Goal: Task Accomplishment & Management: Use online tool/utility

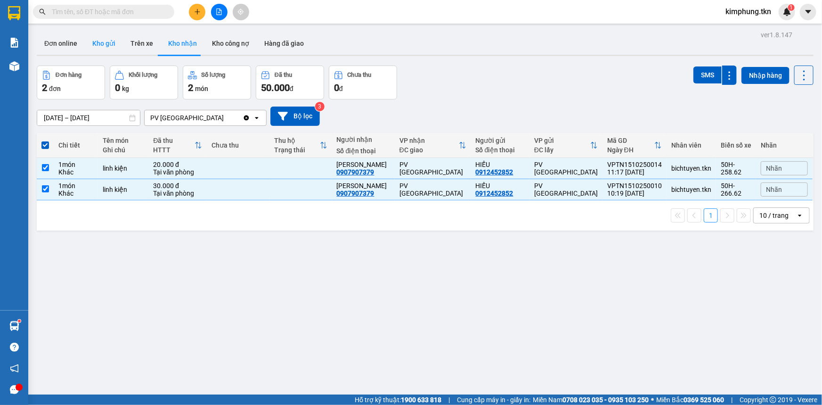
click at [106, 43] on button "Kho gửi" at bounding box center [104, 43] width 38 height 23
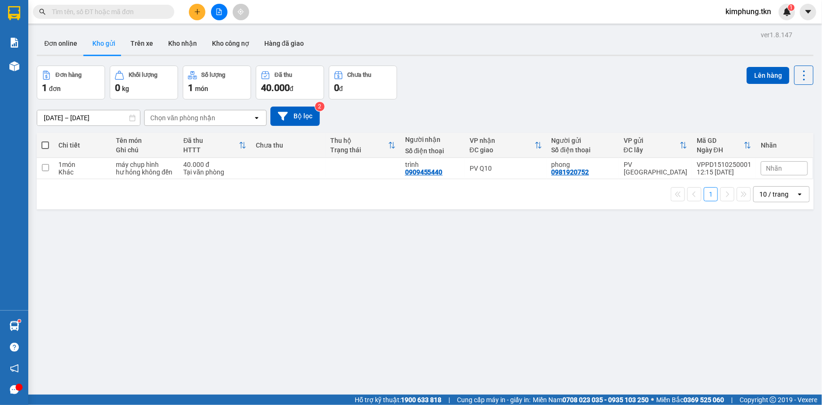
click at [46, 146] on span at bounding box center [45, 145] width 8 height 8
click at [45, 140] on input "checkbox" at bounding box center [45, 140] width 0 height 0
checkbox input "true"
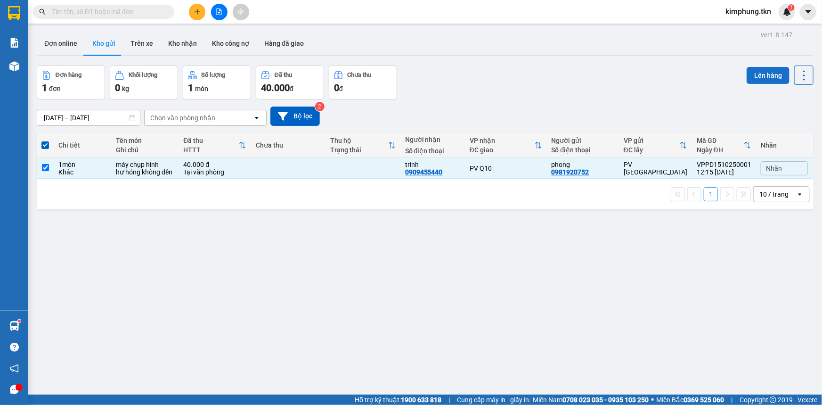
click at [770, 77] on button "Lên hàng" at bounding box center [768, 75] width 43 height 17
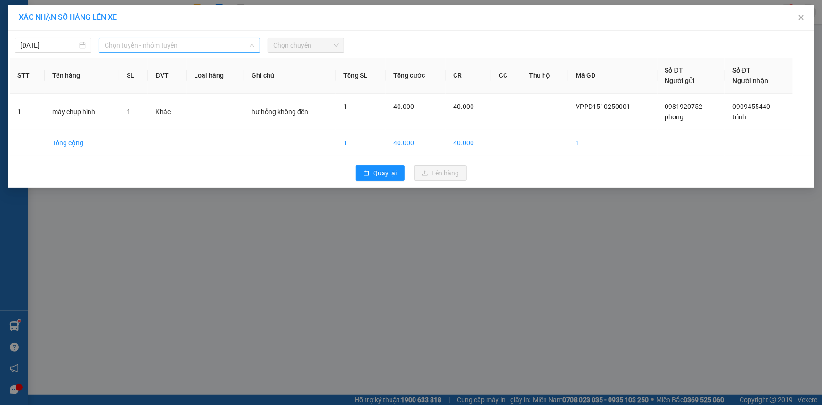
click at [199, 49] on span "Chọn tuyến - nhóm tuyến" at bounding box center [180, 45] width 150 height 14
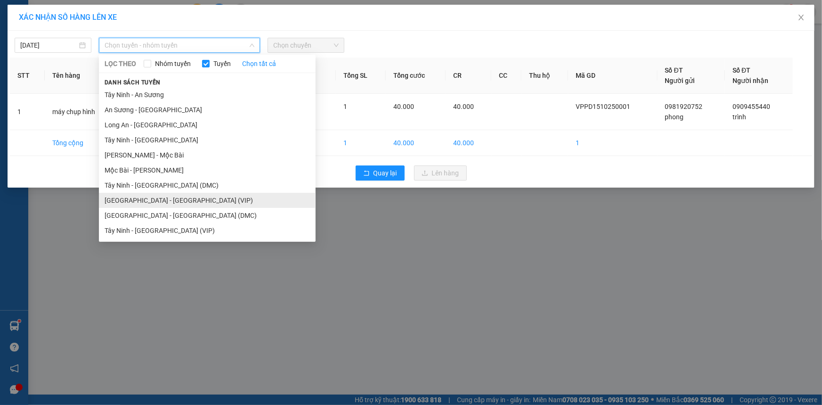
click at [165, 193] on li "[GEOGRAPHIC_DATA] - [GEOGRAPHIC_DATA] (VIP)" at bounding box center [207, 200] width 217 height 15
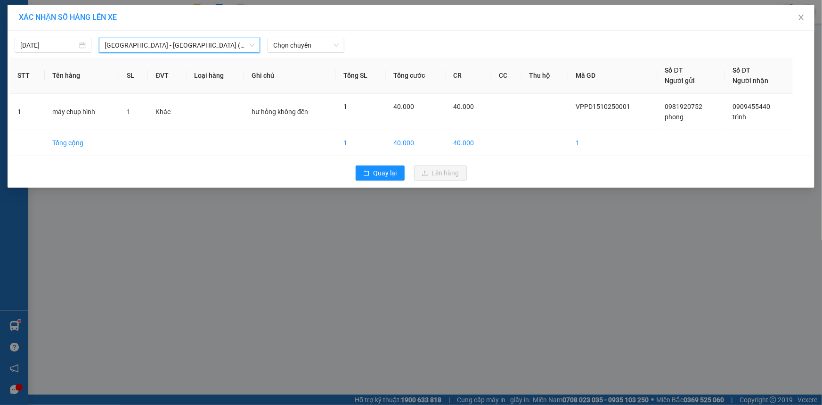
click at [254, 49] on span "[GEOGRAPHIC_DATA] - [GEOGRAPHIC_DATA] (VIP)" at bounding box center [180, 45] width 150 height 14
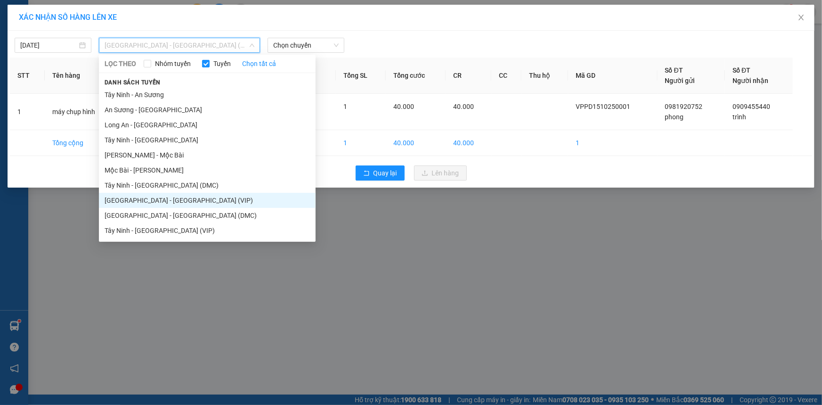
click at [164, 180] on li "Tây Ninh - [GEOGRAPHIC_DATA] (DMC)" at bounding box center [207, 185] width 217 height 15
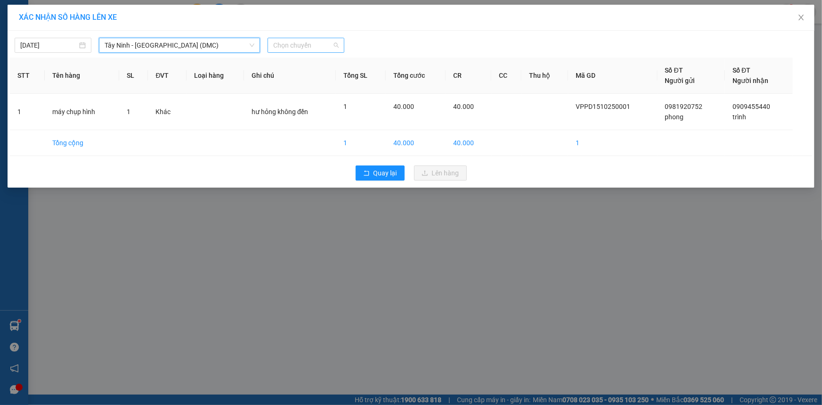
click at [308, 42] on span "Chọn chuyến" at bounding box center [305, 45] width 65 height 14
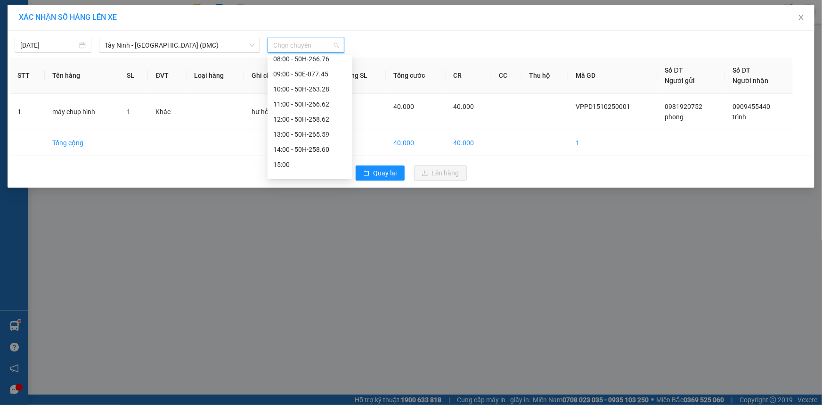
scroll to position [111, 0]
click at [322, 103] on div "12:00 - 50H-258.62" at bounding box center [310, 103] width 74 height 10
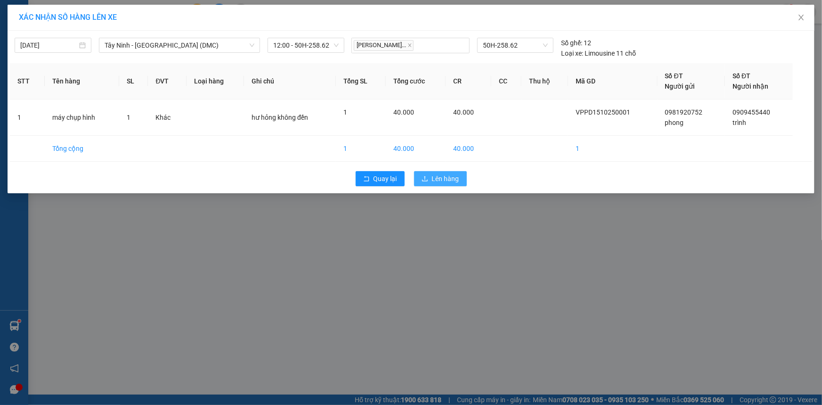
click at [455, 174] on span "Lên hàng" at bounding box center [445, 178] width 27 height 10
